Goal: Find specific page/section: Find specific page/section

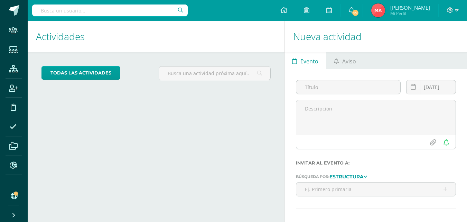
click at [57, 7] on input "text" at bounding box center [110, 10] width 156 height 12
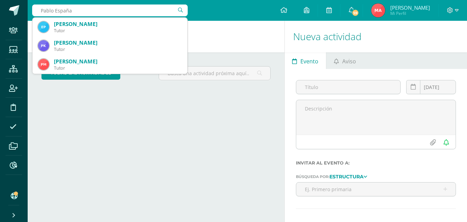
type input "Pablo España"
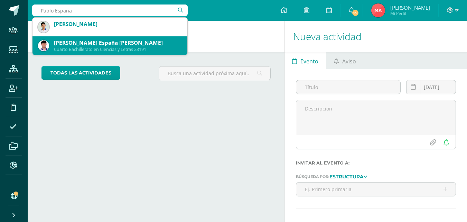
click at [112, 46] on div "[PERSON_NAME] España [PERSON_NAME]" at bounding box center [118, 42] width 128 height 7
